Goal: Transaction & Acquisition: Purchase product/service

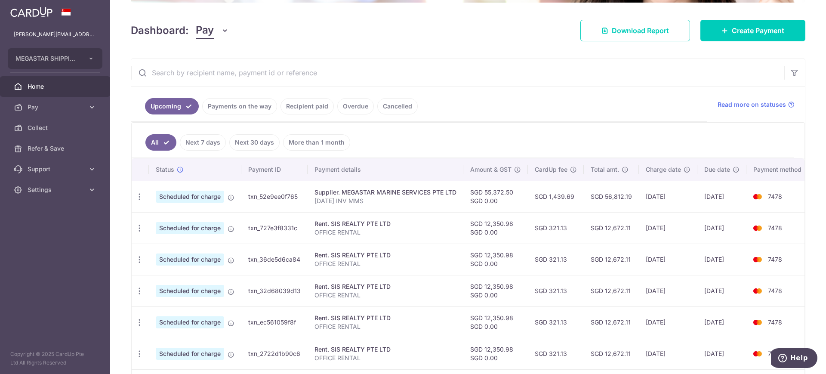
scroll to position [161, 0]
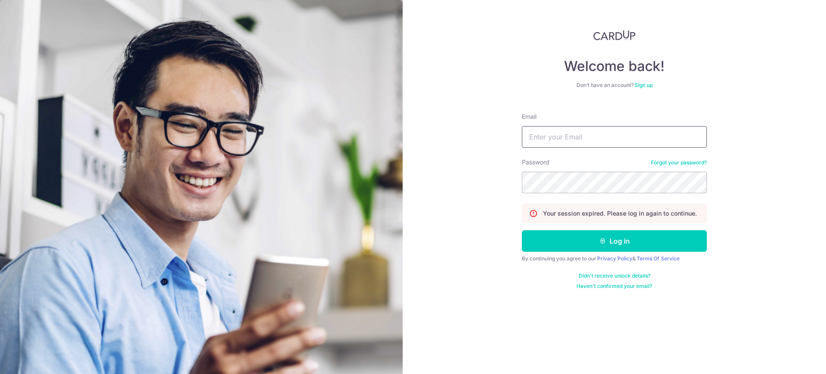
click at [617, 126] on input "Email" at bounding box center [614, 137] width 185 height 22
type input "[PERSON_NAME][EMAIL_ADDRESS][DOMAIN_NAME]"
click at [522, 230] on button "Log in" at bounding box center [614, 241] width 185 height 22
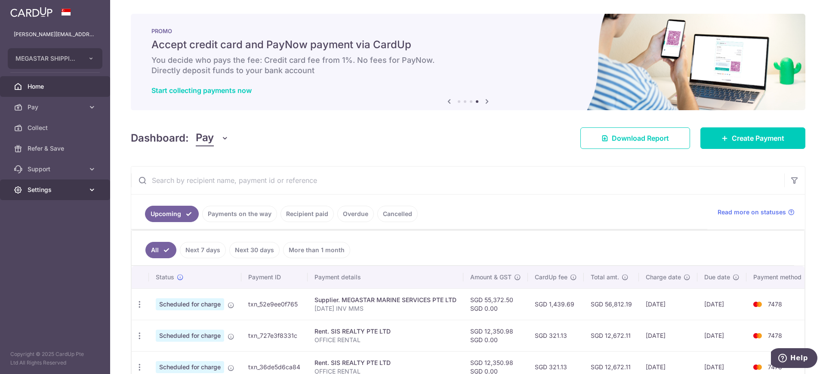
click at [83, 186] on span "Settings" at bounding box center [56, 189] width 57 height 9
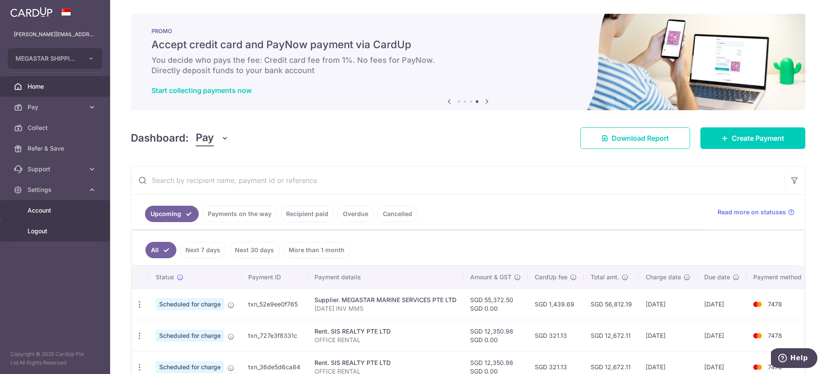
drag, startPoint x: 46, startPoint y: 232, endPoint x: 55, endPoint y: 203, distance: 30.5
click at [46, 232] on span "Logout" at bounding box center [56, 231] width 57 height 9
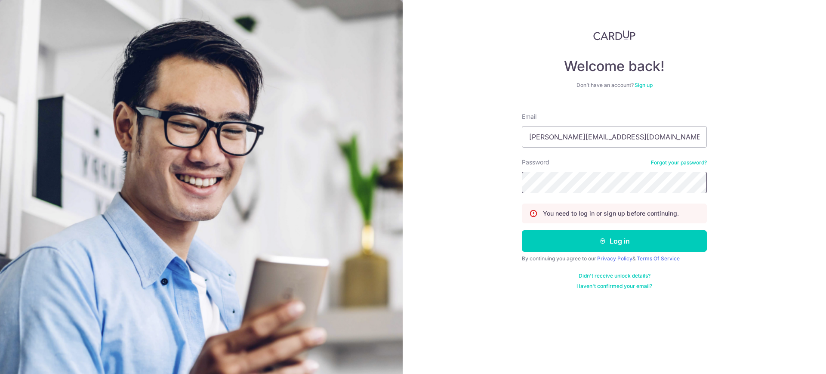
click at [522, 230] on button "Log in" at bounding box center [614, 241] width 185 height 22
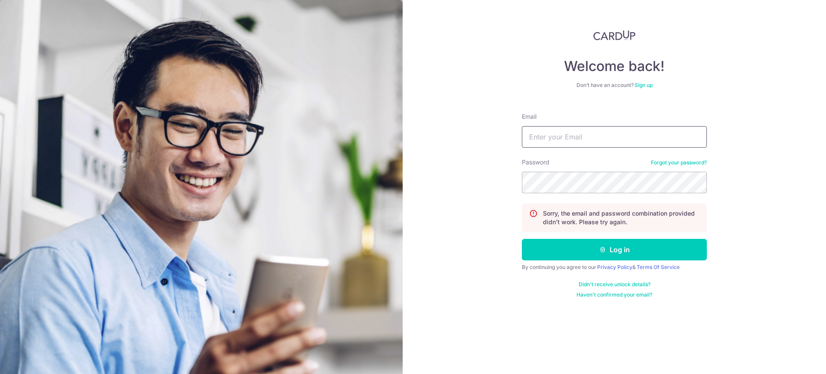
click at [577, 136] on input "Email" at bounding box center [614, 137] width 185 height 22
type input "jeffrey@megastar.com.sg"
click at [522, 239] on button "Log in" at bounding box center [614, 250] width 185 height 22
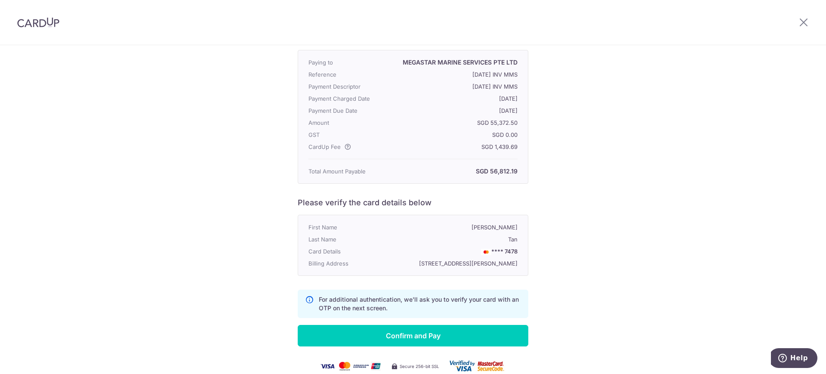
scroll to position [108, 0]
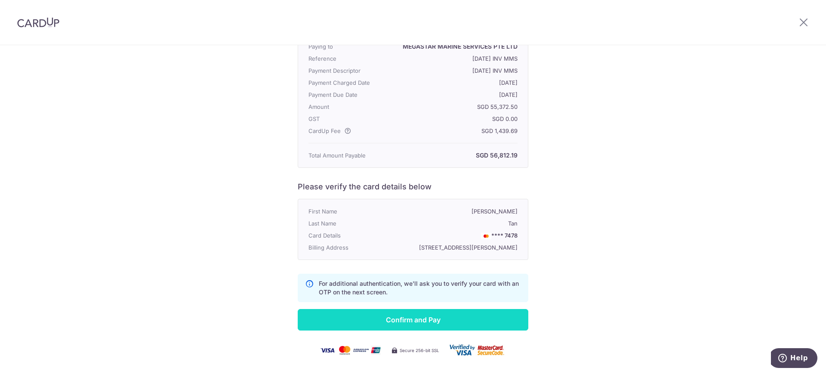
click at [439, 326] on input "Confirm and Pay" at bounding box center [413, 320] width 231 height 22
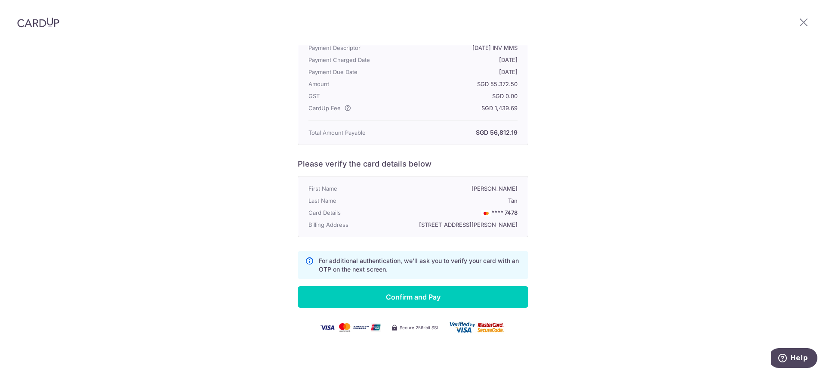
scroll to position [87, 0]
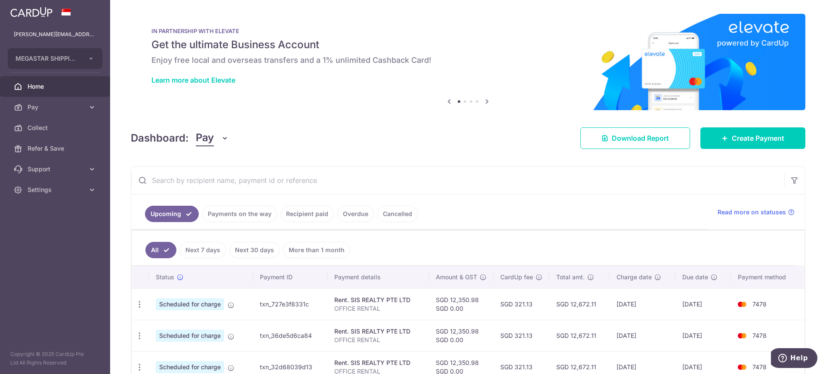
click at [238, 215] on link "Payments on the way" at bounding box center [239, 214] width 75 height 16
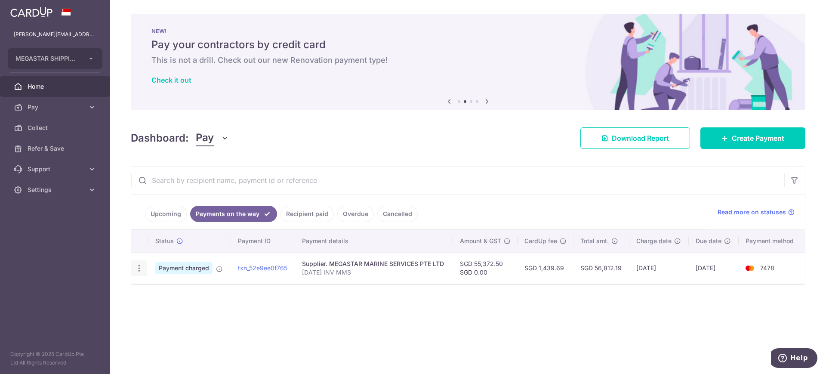
click at [142, 266] on icon "button" at bounding box center [139, 268] width 9 height 9
click at [163, 286] on link "PDF Receipt" at bounding box center [176, 291] width 89 height 21
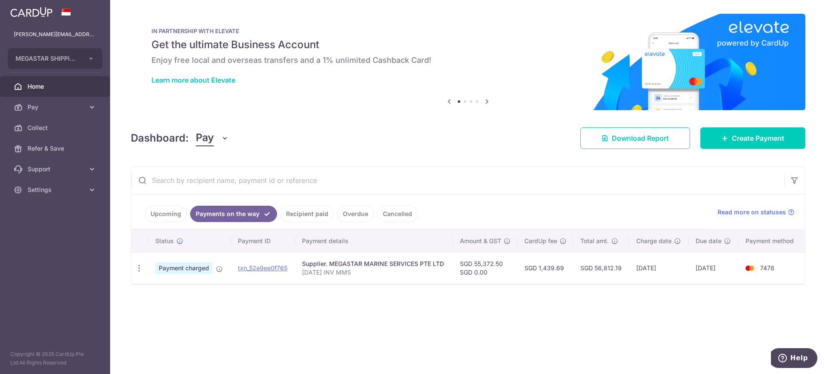
click at [596, 185] on input "text" at bounding box center [457, 180] width 653 height 28
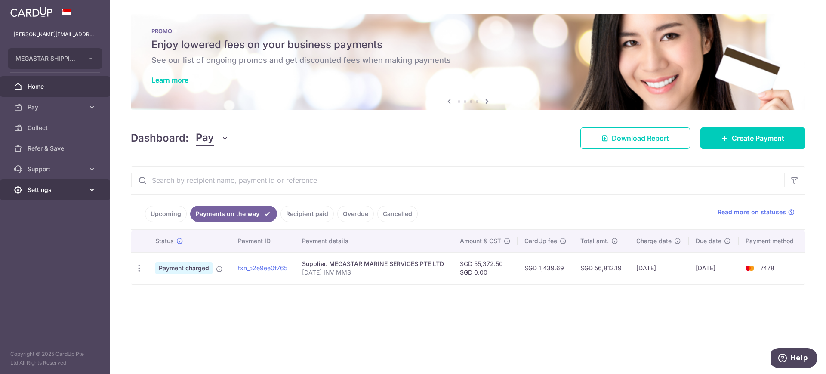
click at [73, 187] on span "Settings" at bounding box center [56, 189] width 57 height 9
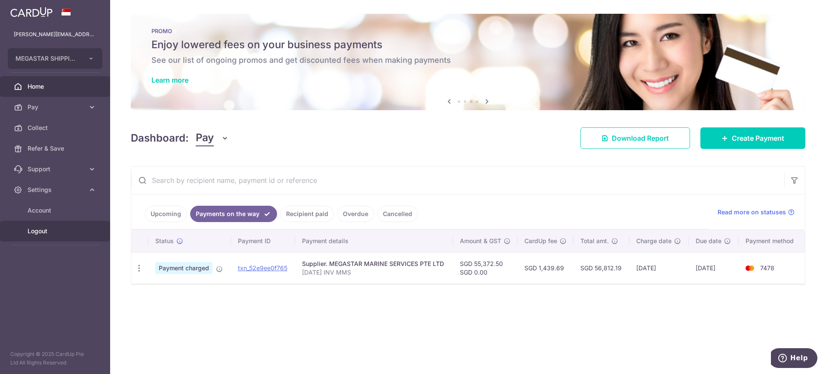
click at [38, 230] on span "Logout" at bounding box center [56, 231] width 57 height 9
